Goal: Information Seeking & Learning: Check status

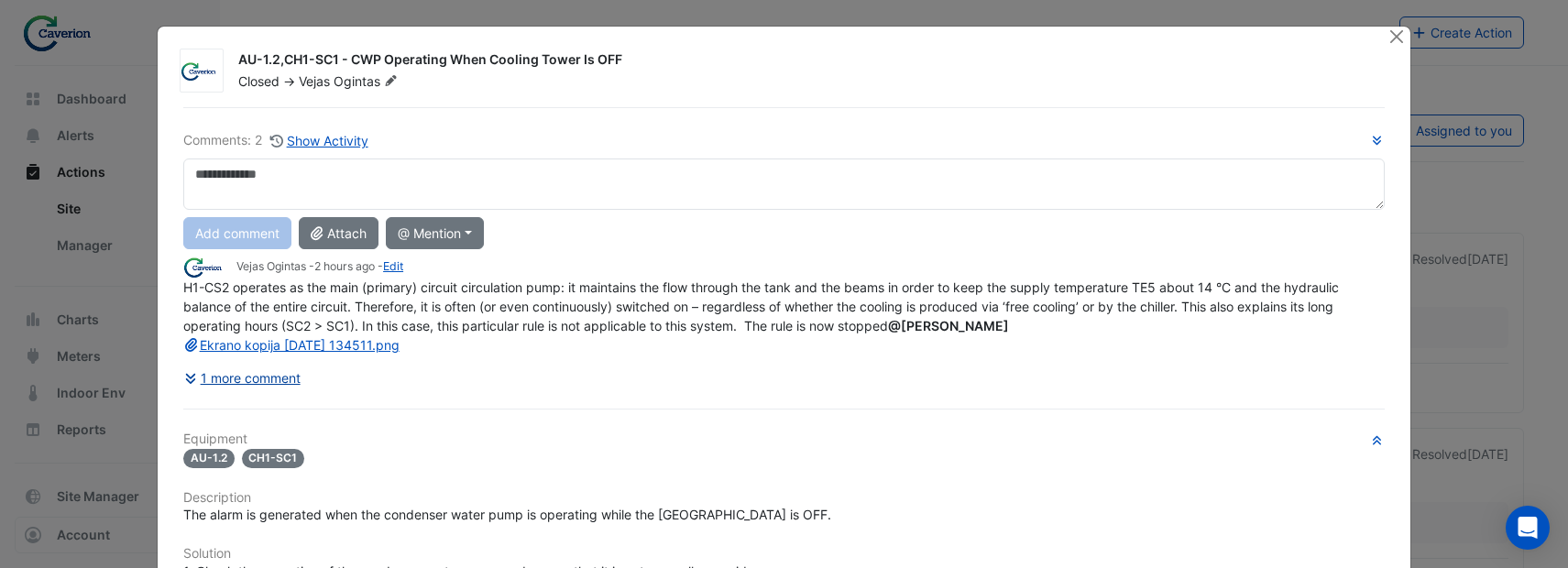
click at [244, 376] on button "1 more comment" at bounding box center [242, 378] width 118 height 32
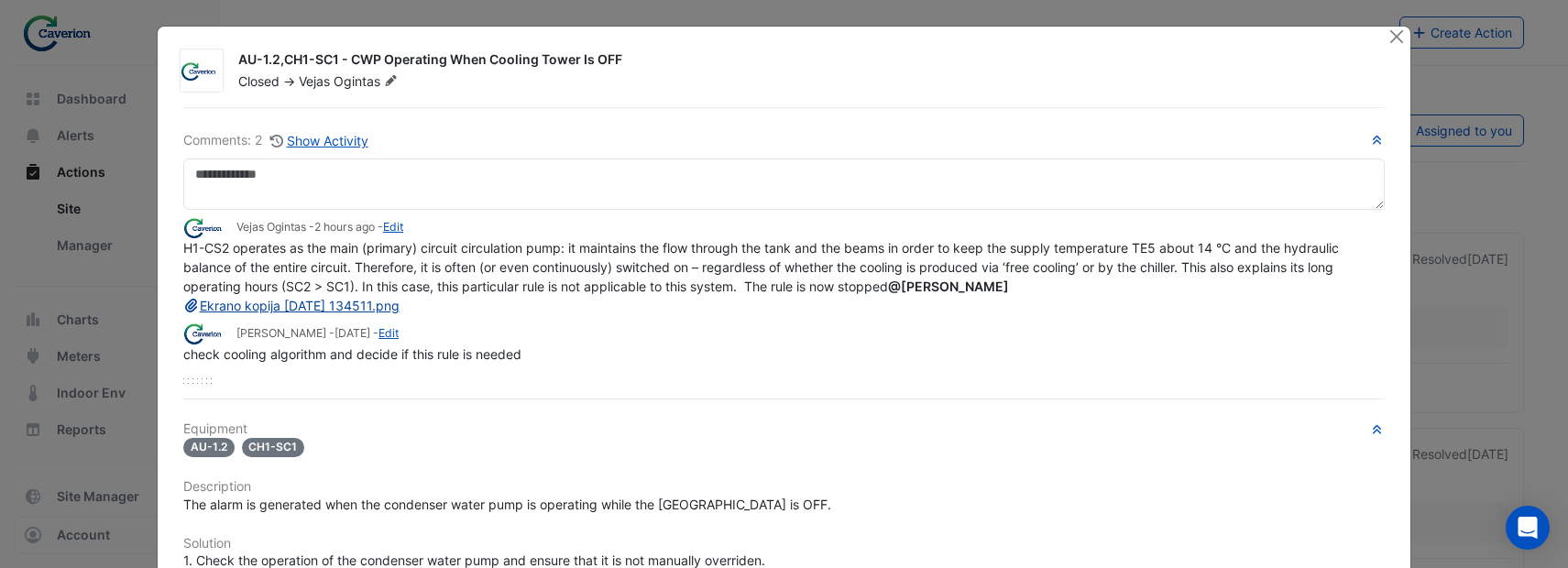
click at [295, 308] on link "Ekrano kopija 2025-10-02 134511.png" at bounding box center [291, 306] width 216 height 16
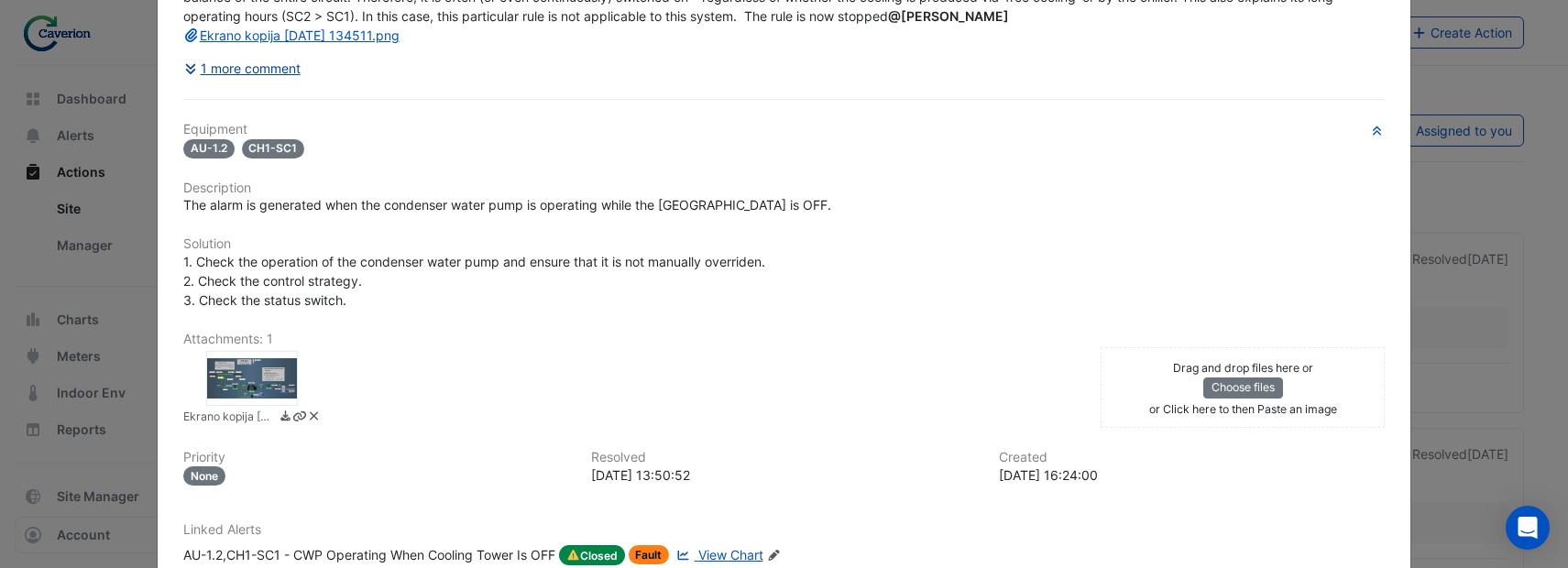
scroll to position [432, 0]
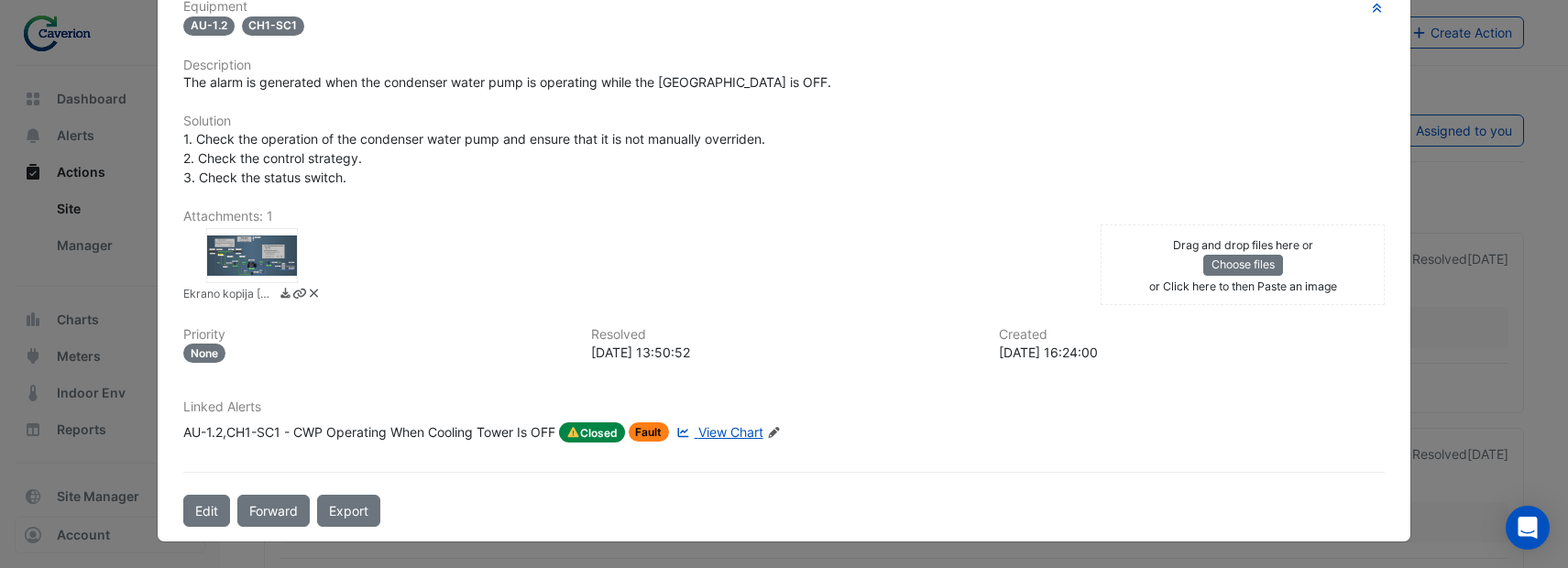
click at [733, 432] on span "View Chart" at bounding box center [731, 432] width 65 height 16
click at [733, 433] on span "View Chart" at bounding box center [731, 432] width 65 height 16
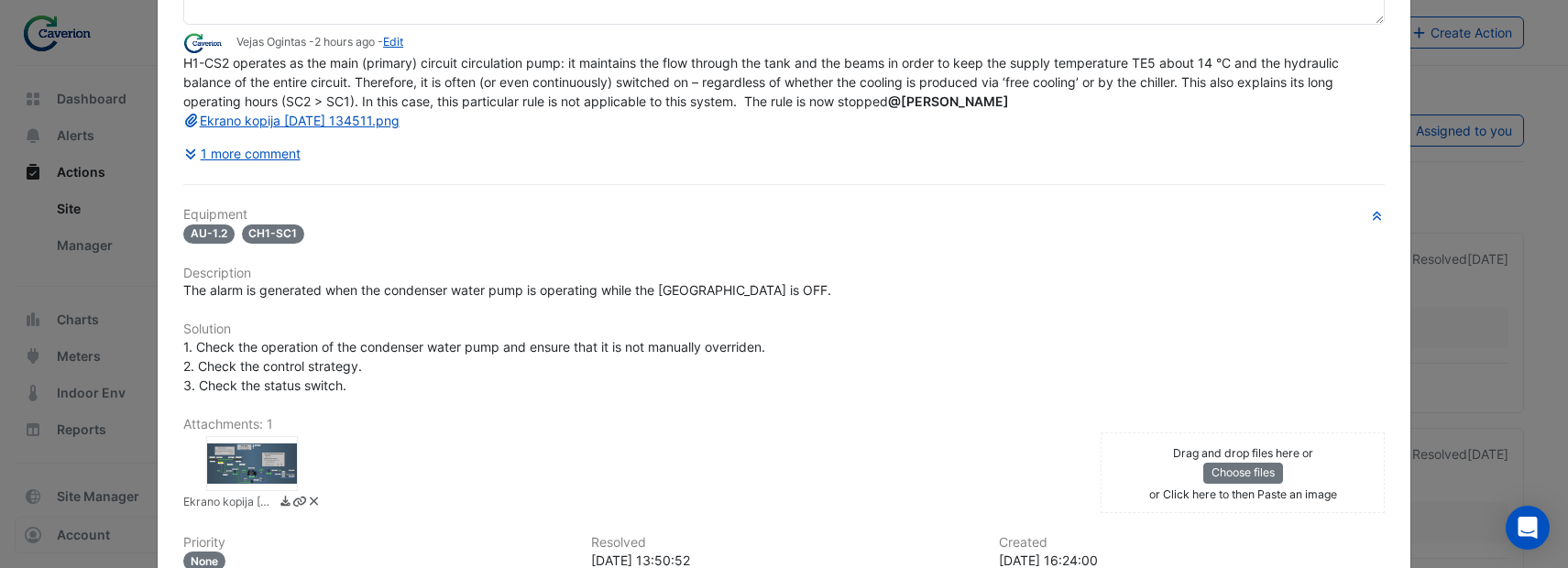
scroll to position [118, 0]
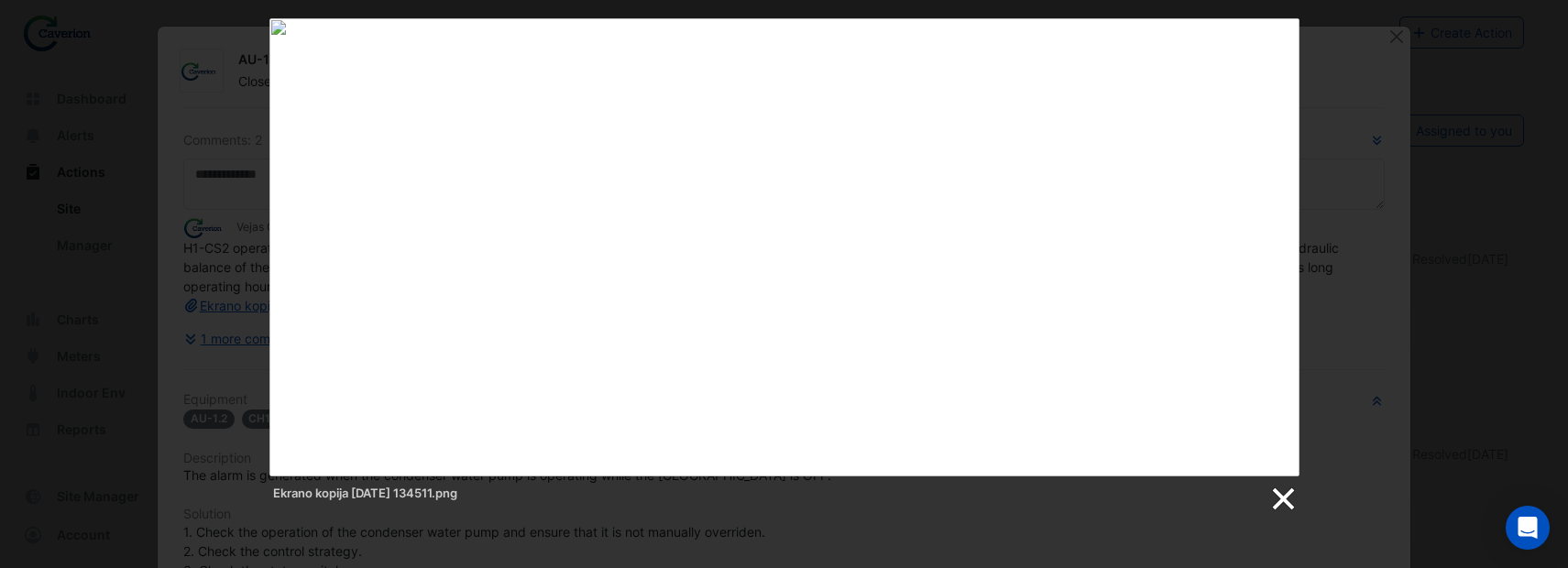
click at [1277, 497] on link at bounding box center [1282, 499] width 27 height 27
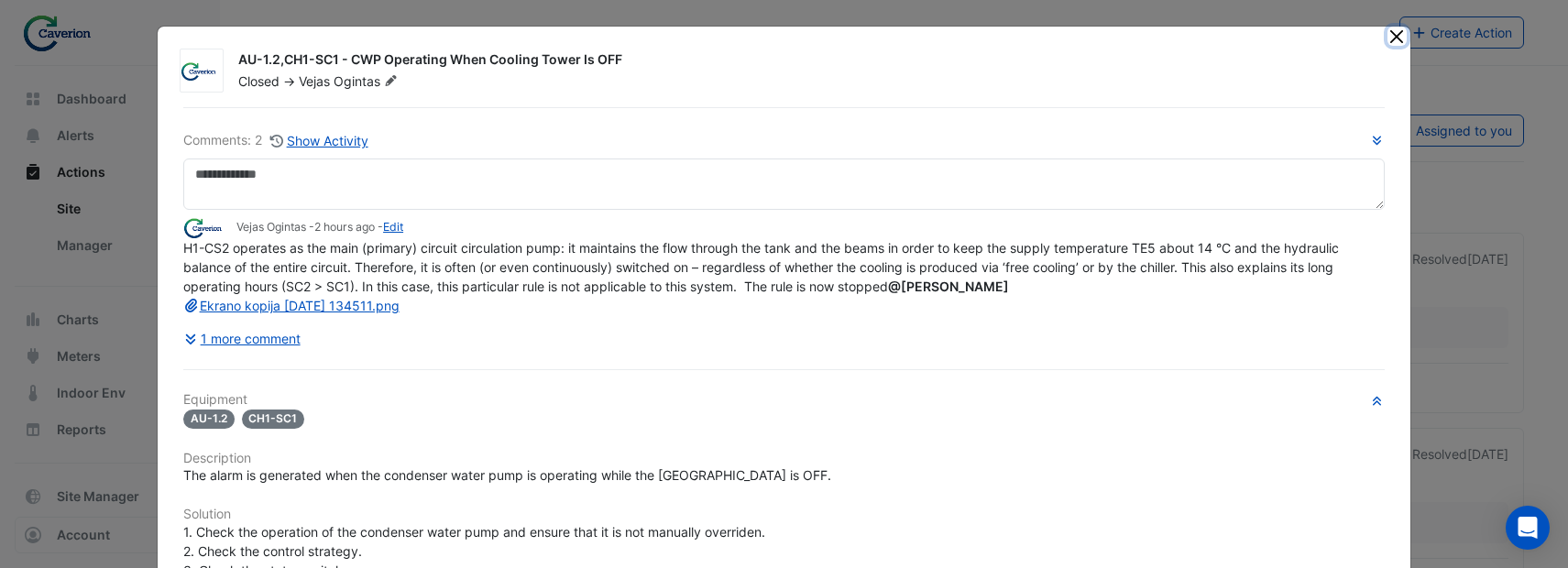
click at [1391, 33] on button "Close" at bounding box center [1397, 36] width 19 height 19
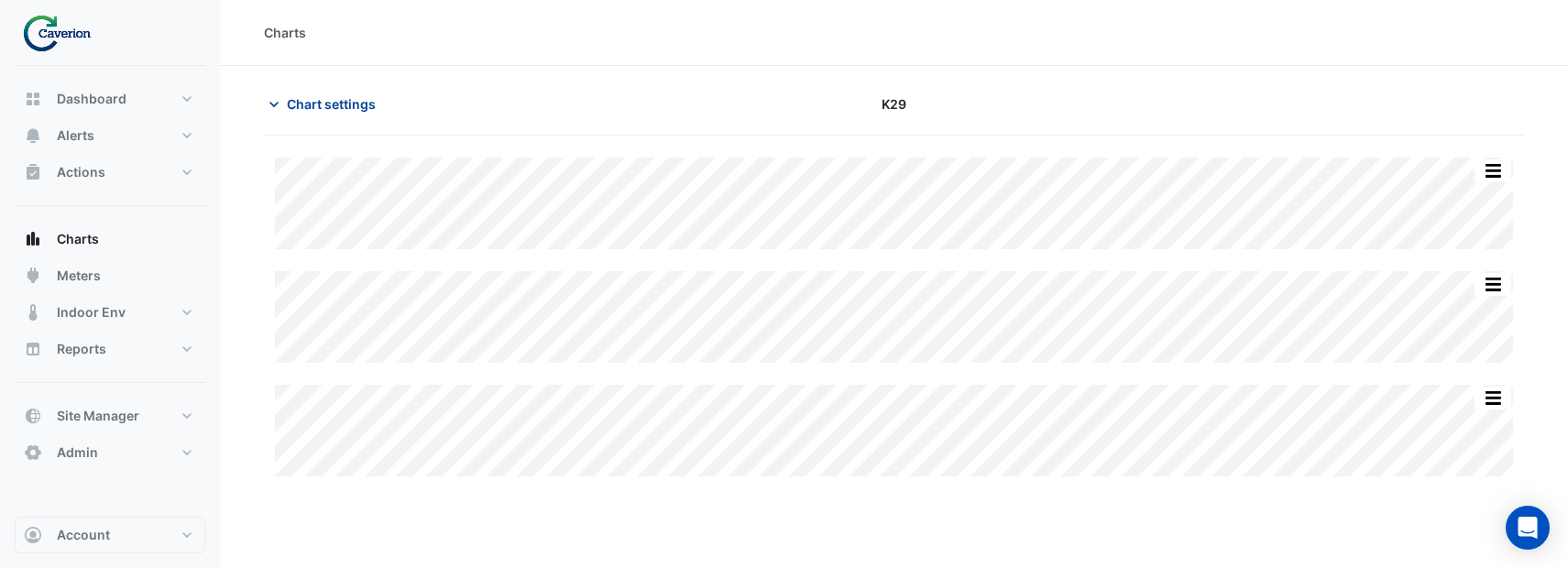
click at [279, 104] on icon "button" at bounding box center [274, 104] width 18 height 18
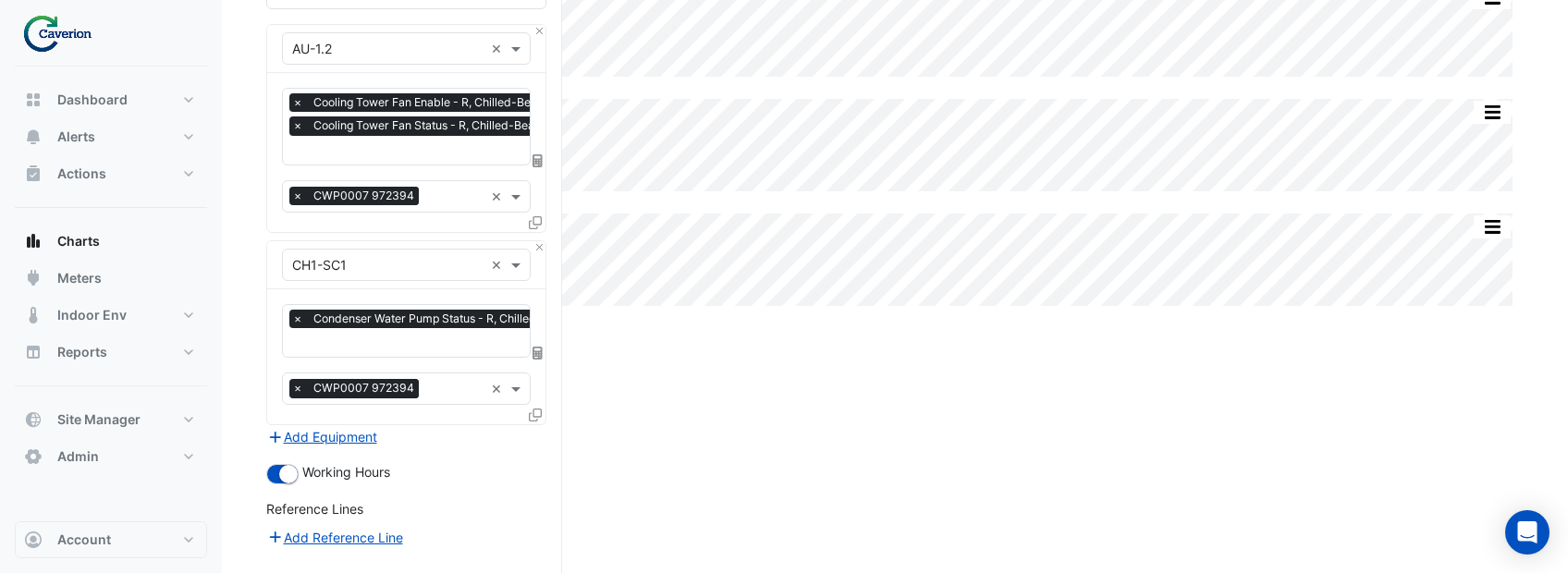
scroll to position [399, 0]
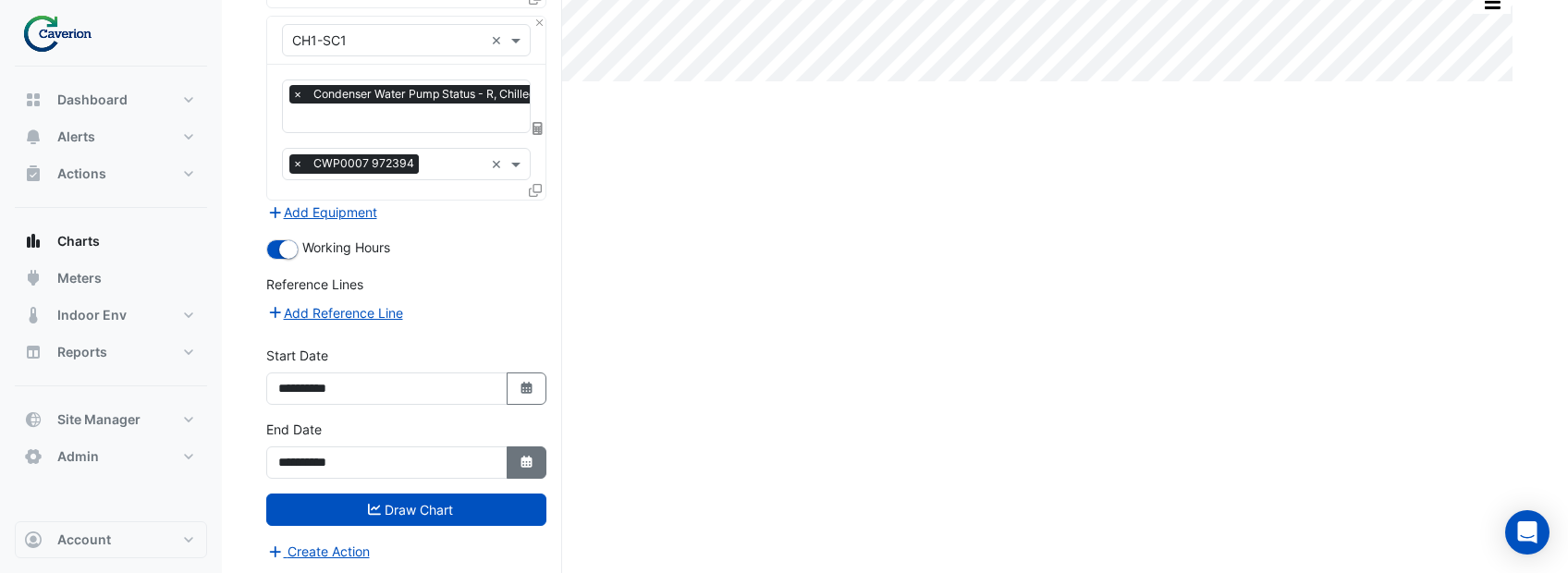
click at [525, 457] on icon "button" at bounding box center [526, 462] width 11 height 12
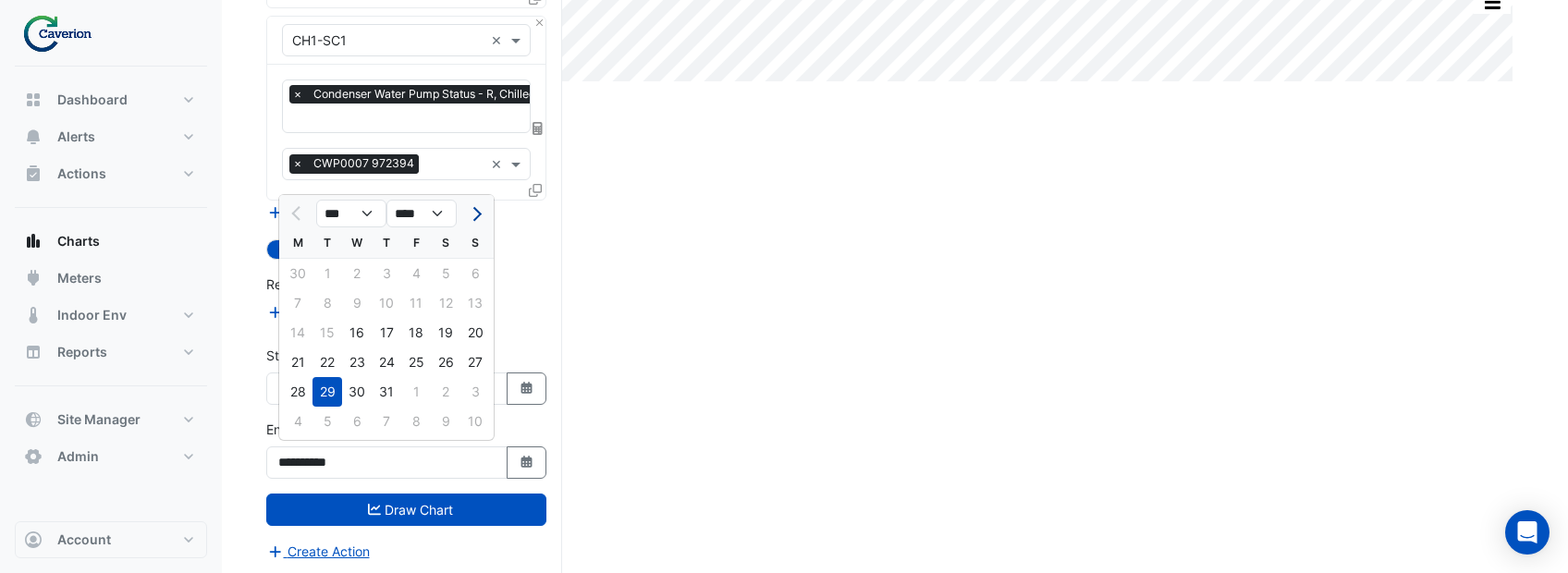
click at [480, 221] on button "Next month" at bounding box center [474, 213] width 22 height 30
select select "**"
click at [387, 272] on div "2" at bounding box center [386, 273] width 30 height 30
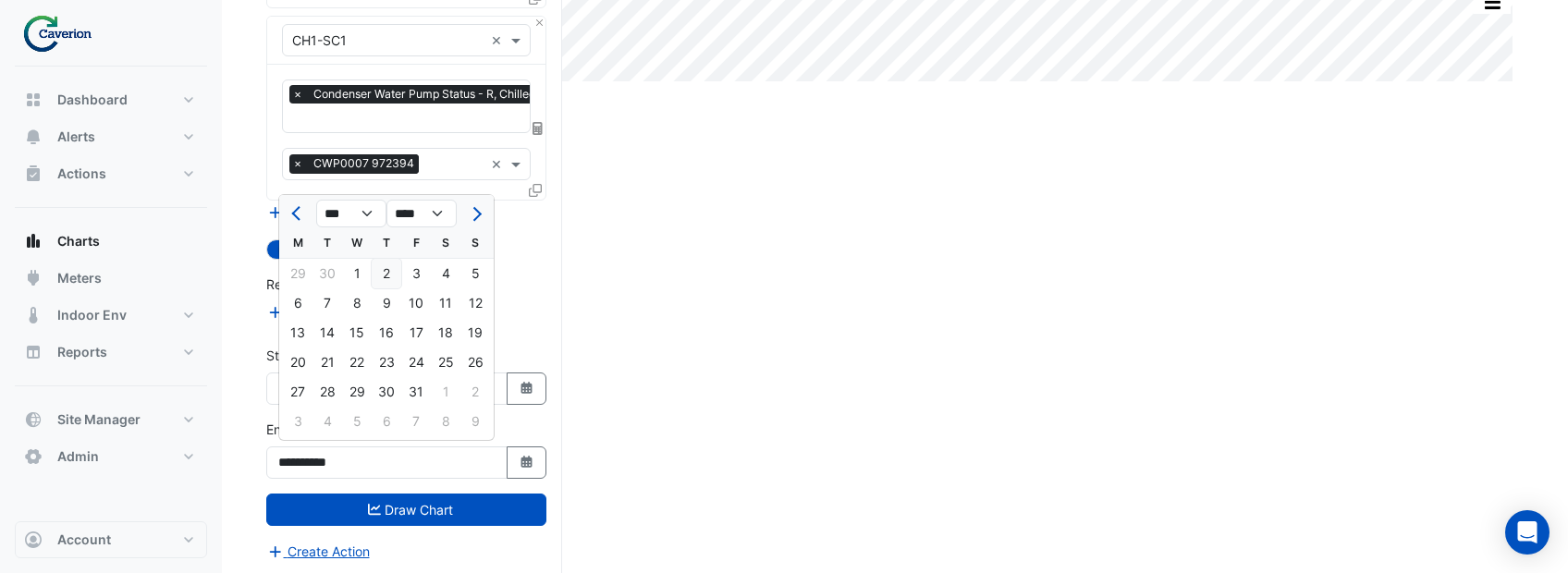
type input "**********"
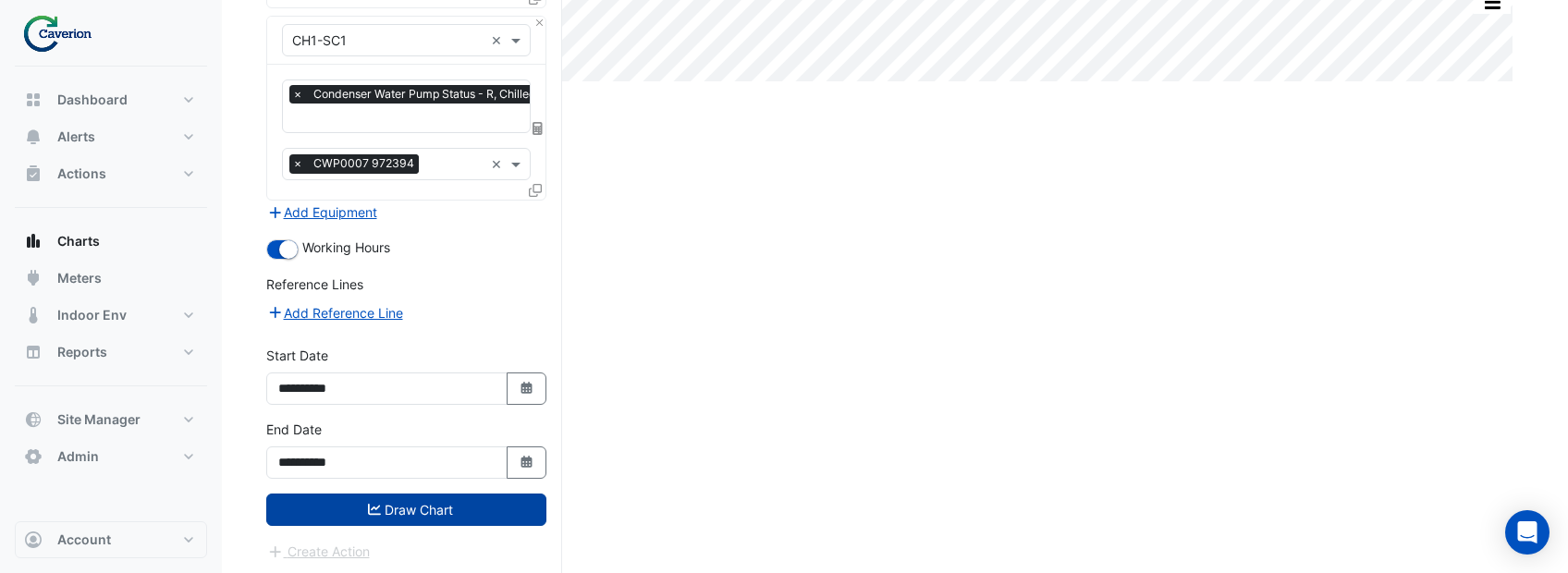
click at [395, 511] on button "Draw Chart" at bounding box center [407, 510] width 280 height 32
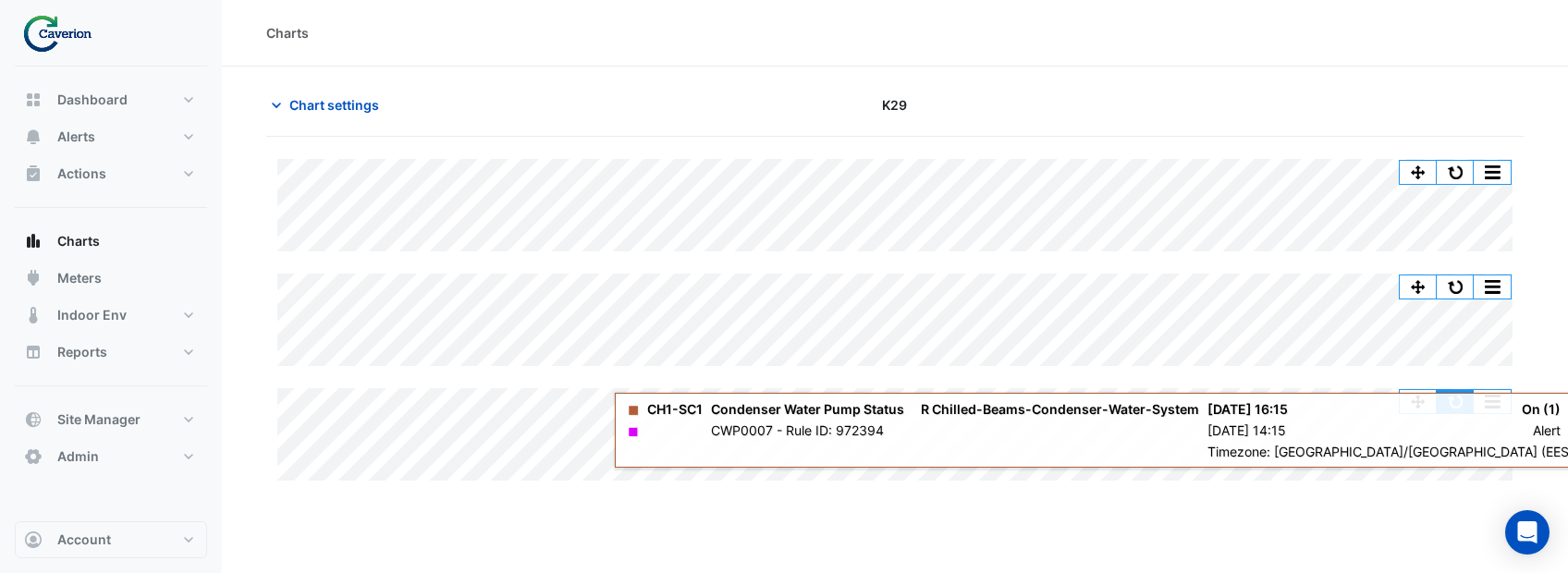
click at [1454, 401] on button "button" at bounding box center [1455, 402] width 37 height 23
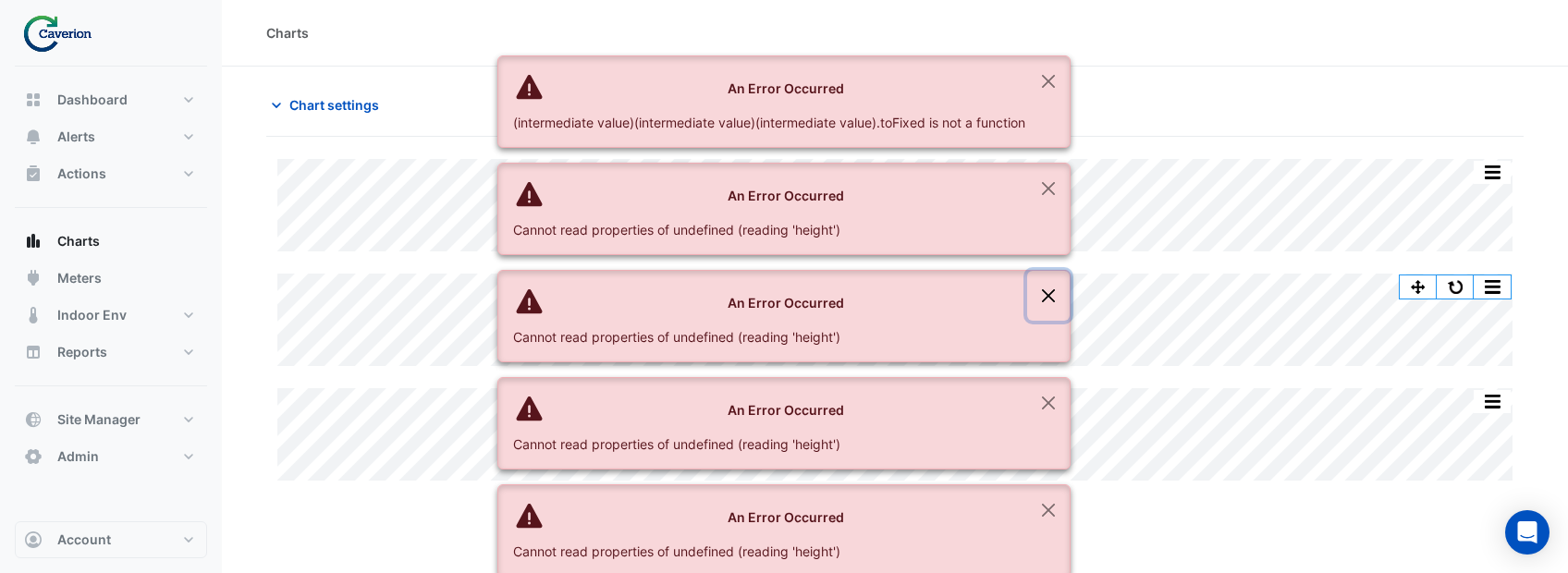
click at [1038, 292] on button "Close" at bounding box center [1048, 296] width 43 height 49
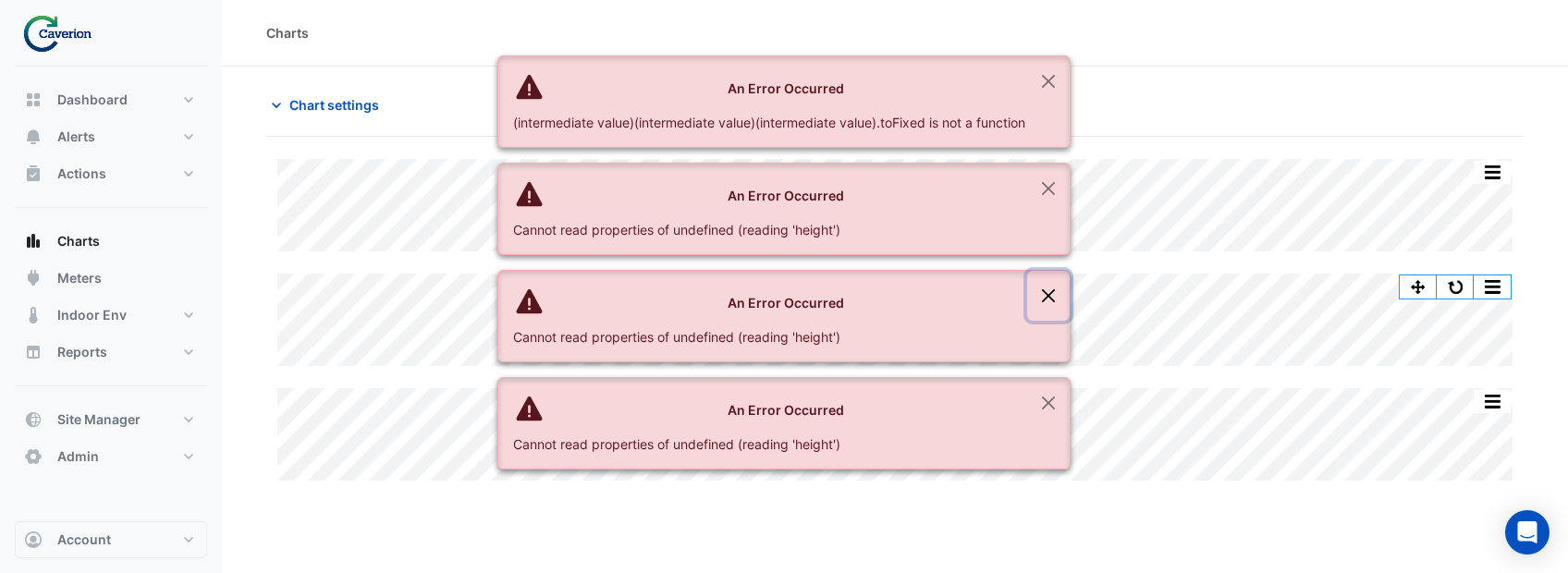
click at [1056, 291] on button "Close" at bounding box center [1048, 296] width 43 height 49
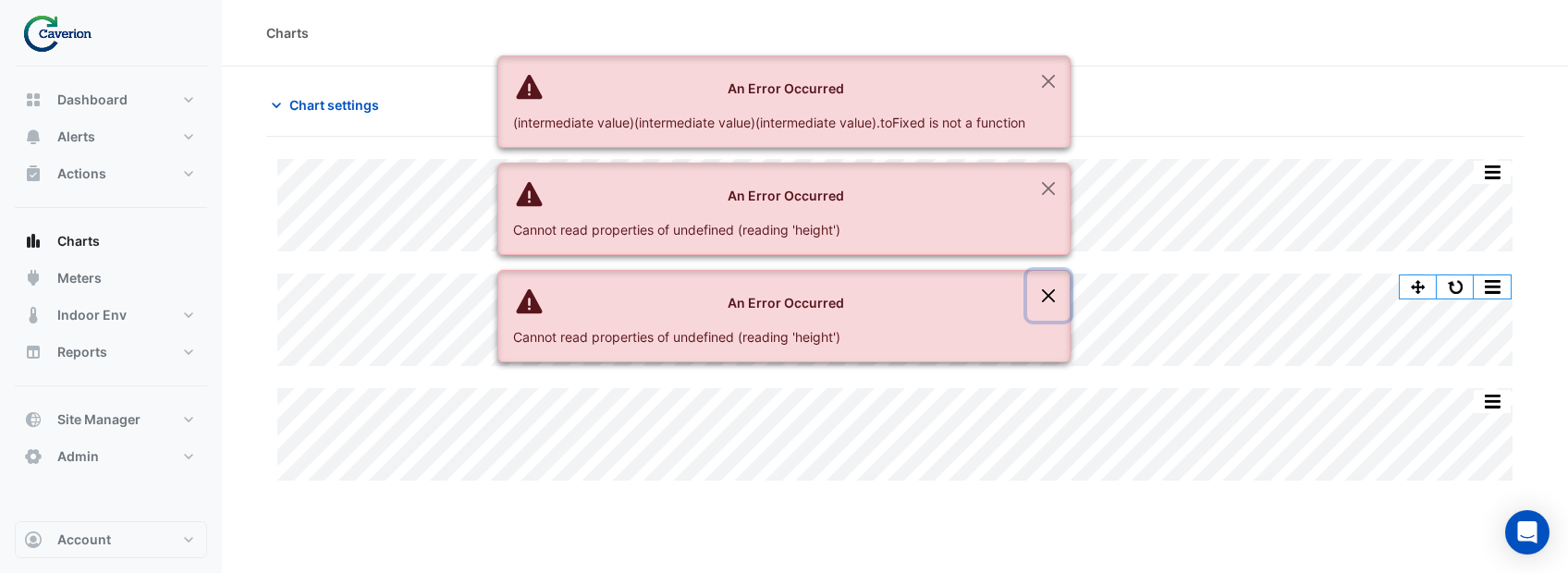
click at [1051, 271] on button "Close" at bounding box center [1048, 296] width 43 height 49
click at [1042, 179] on button "Close" at bounding box center [1048, 188] width 43 height 49
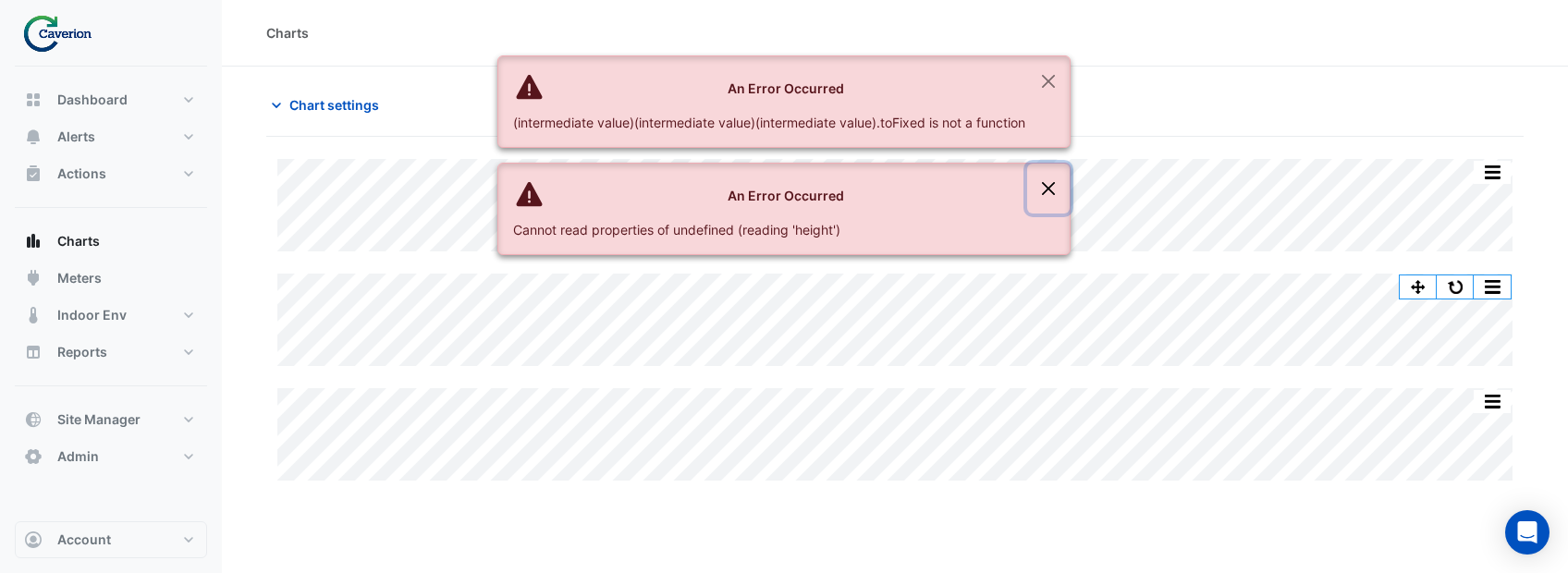
click at [1048, 185] on button "Close" at bounding box center [1048, 188] width 43 height 49
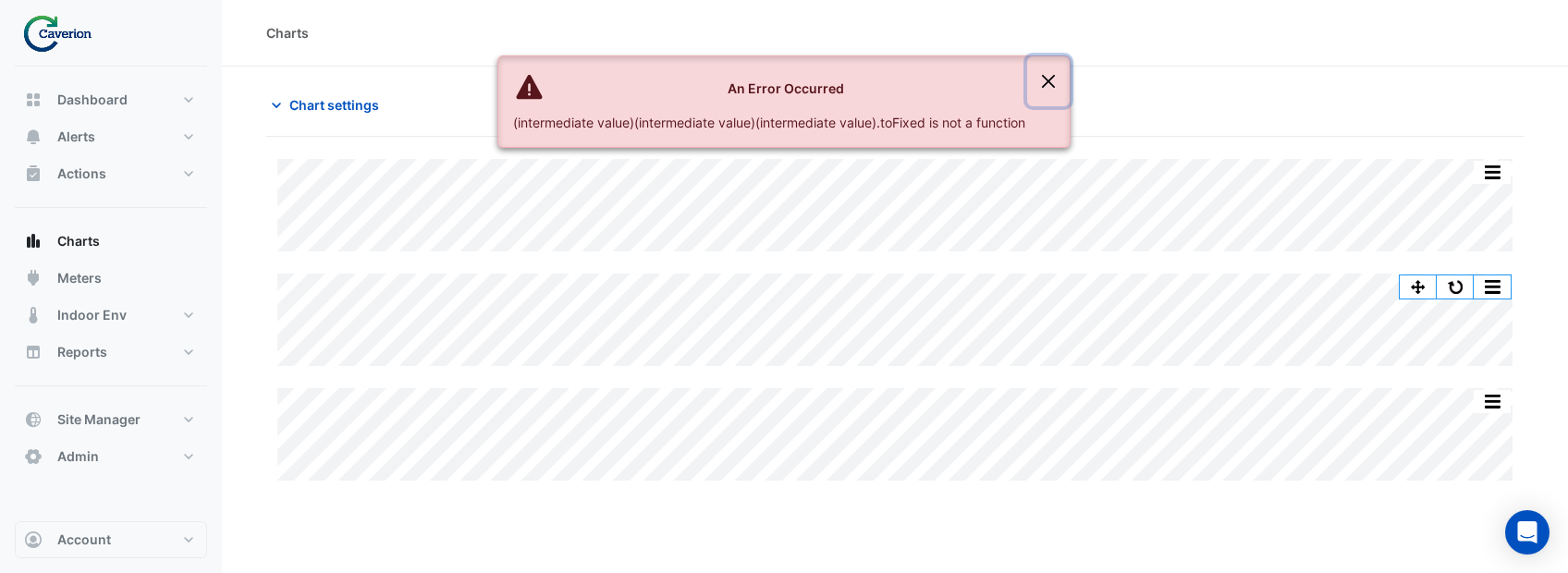
click at [1046, 73] on button "Close" at bounding box center [1048, 81] width 43 height 49
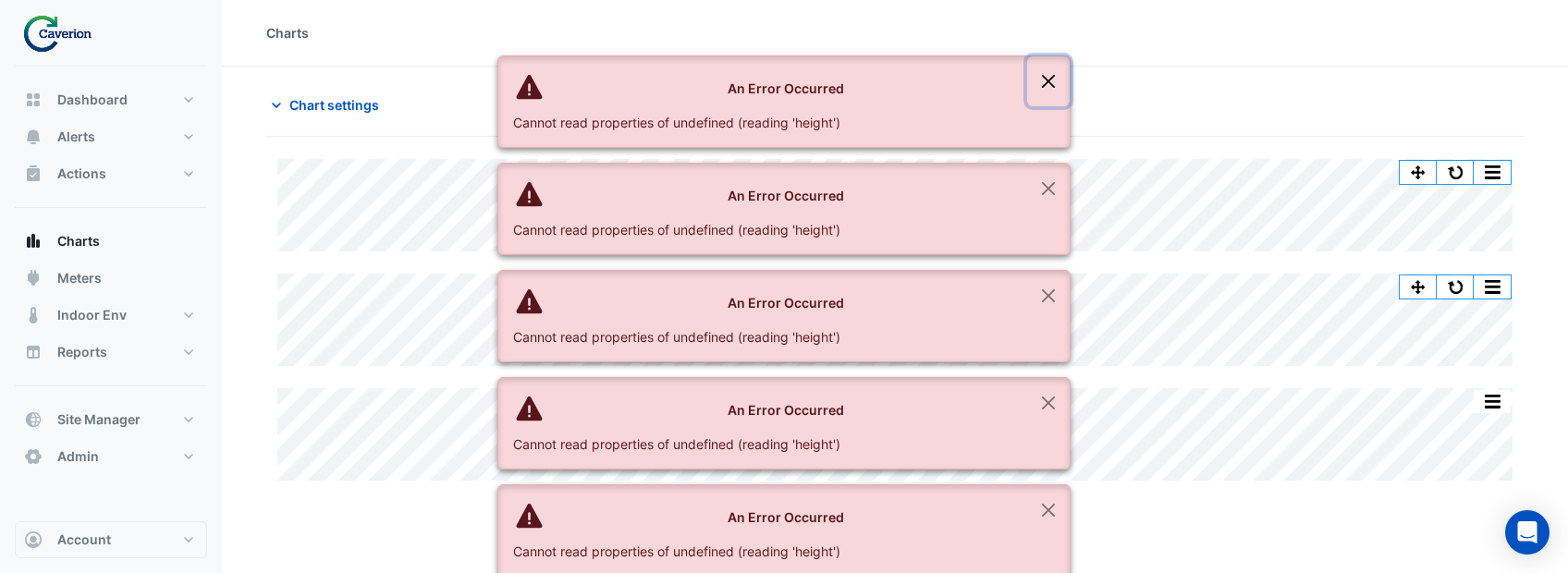
click at [1053, 82] on button "Close" at bounding box center [1048, 81] width 43 height 49
click at [1040, 193] on button "Close" at bounding box center [1048, 188] width 43 height 49
click at [1056, 84] on button "Close" at bounding box center [1048, 81] width 43 height 49
click at [1051, 191] on button "Close" at bounding box center [1048, 188] width 43 height 49
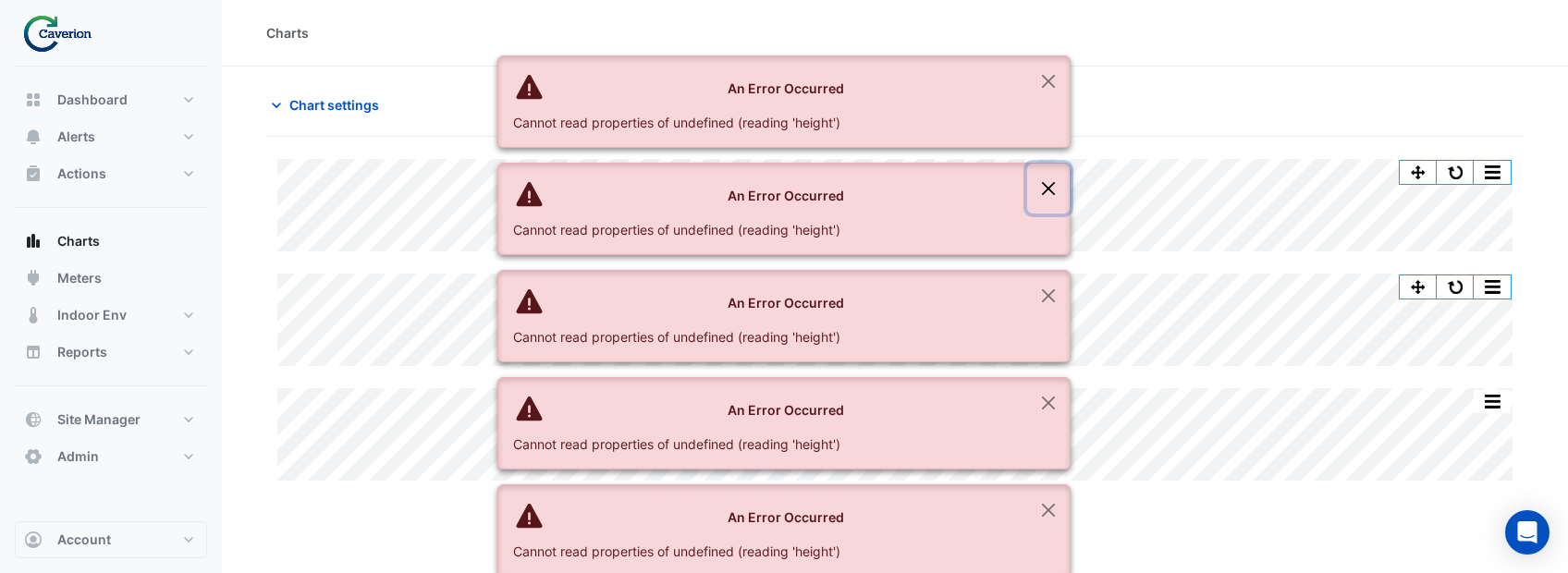
click at [1051, 191] on button "Close" at bounding box center [1048, 188] width 43 height 49
click at [1047, 293] on button "Close" at bounding box center [1048, 296] width 43 height 49
click at [1043, 391] on button "Close" at bounding box center [1048, 403] width 43 height 49
